Goal: Task Accomplishment & Management: Manage account settings

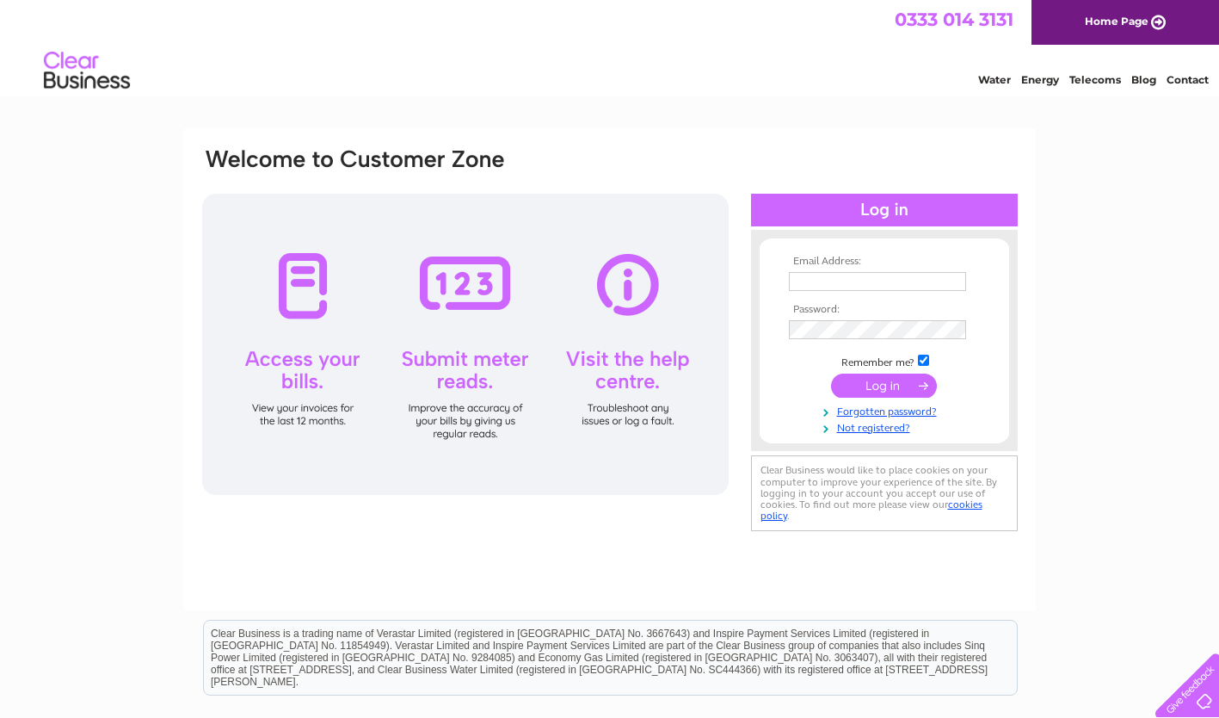
type input "ian.bilsland@drummondlaurie.co.uk"
click at [892, 384] on input "submit" at bounding box center [884, 385] width 106 height 24
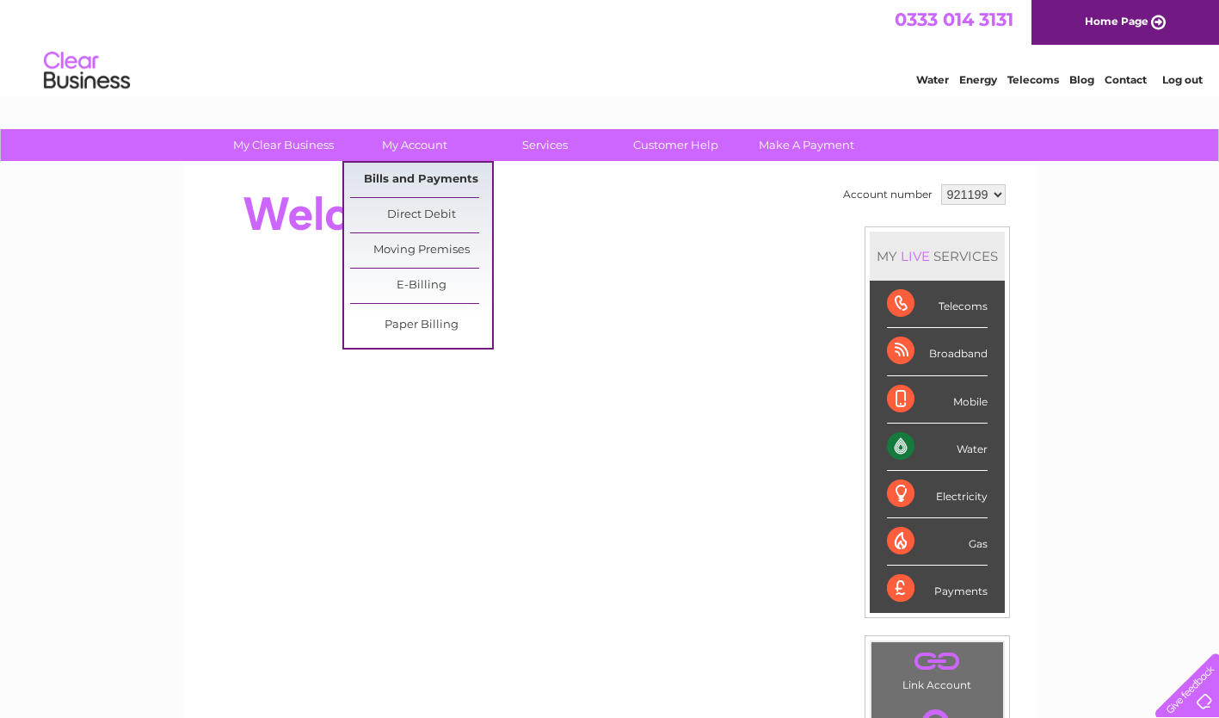
click at [437, 176] on link "Bills and Payments" at bounding box center [421, 180] width 142 height 34
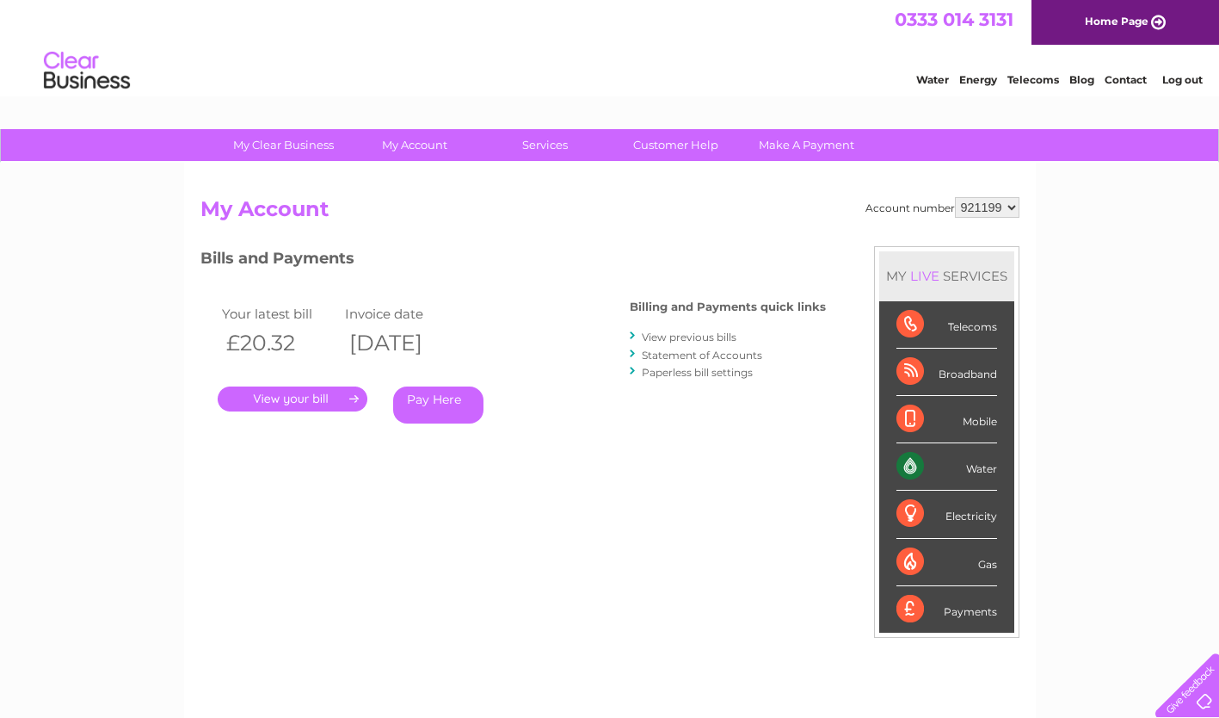
click at [347, 398] on link "." at bounding box center [293, 398] width 150 height 25
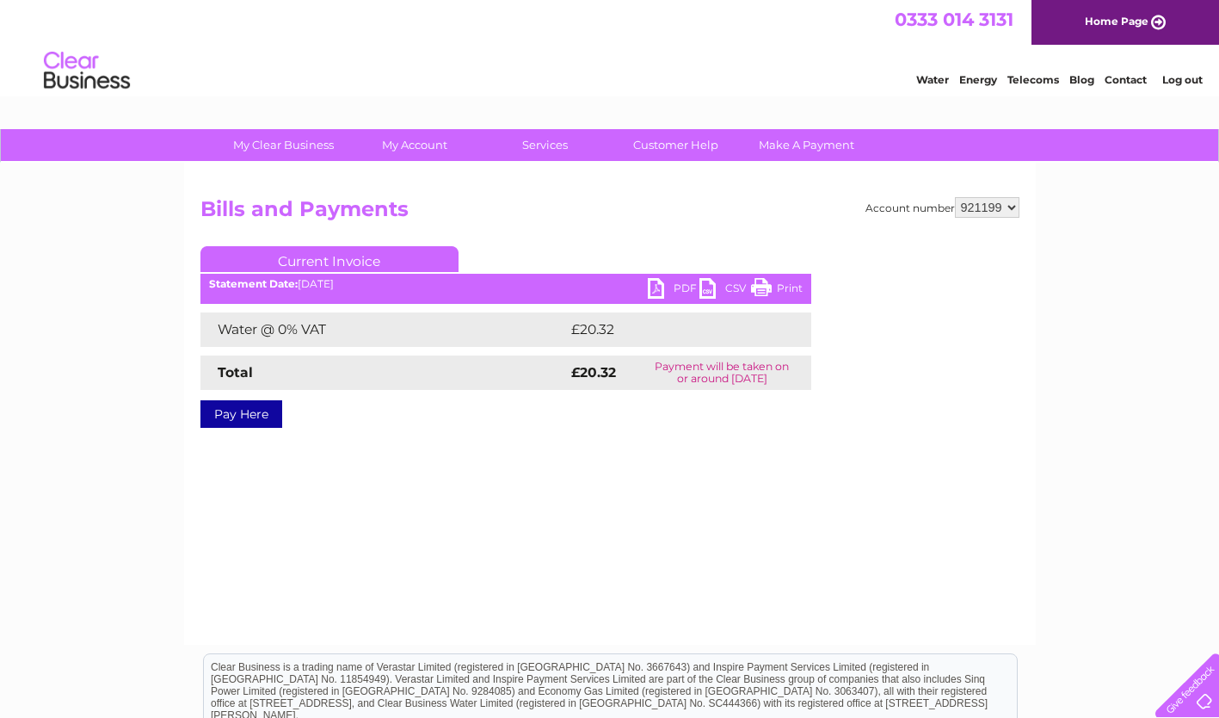
click at [669, 286] on link "PDF" at bounding box center [674, 290] width 52 height 25
